Goal: Obtain resource: Obtain resource

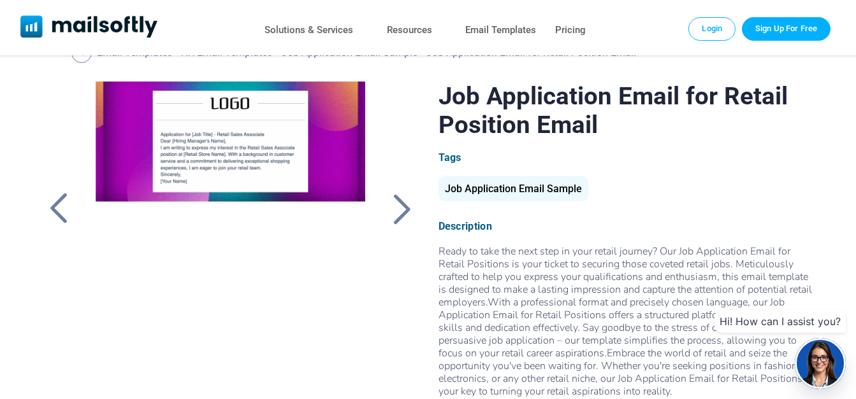
scroll to position [27, 0]
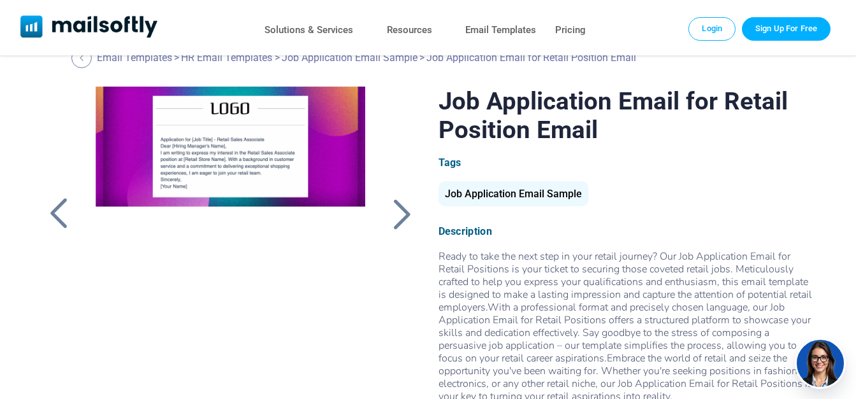
click at [404, 217] on div at bounding box center [401, 214] width 32 height 33
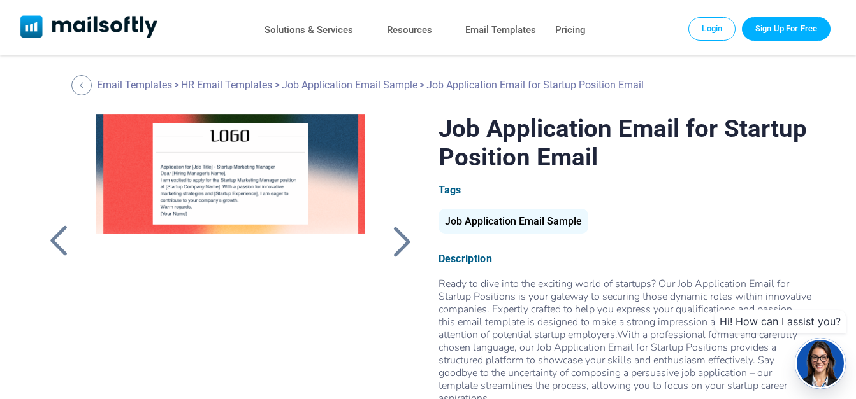
click at [391, 233] on div at bounding box center [401, 241] width 32 height 33
